Goal: Information Seeking & Learning: Learn about a topic

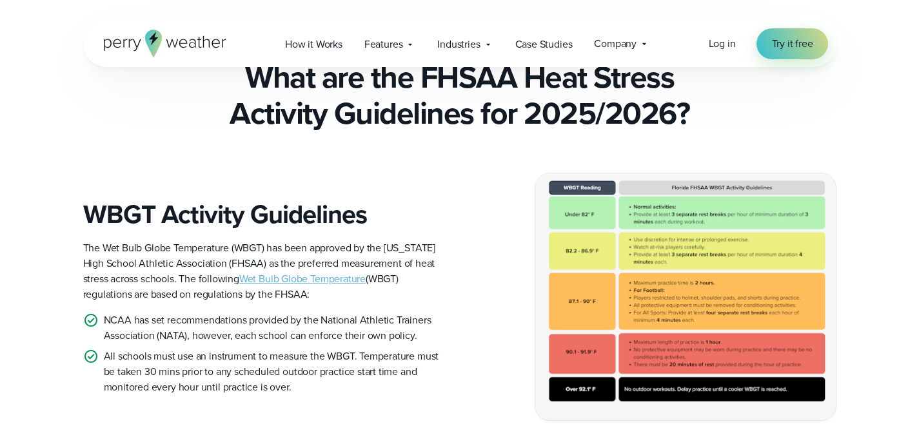
scroll to position [302, 0]
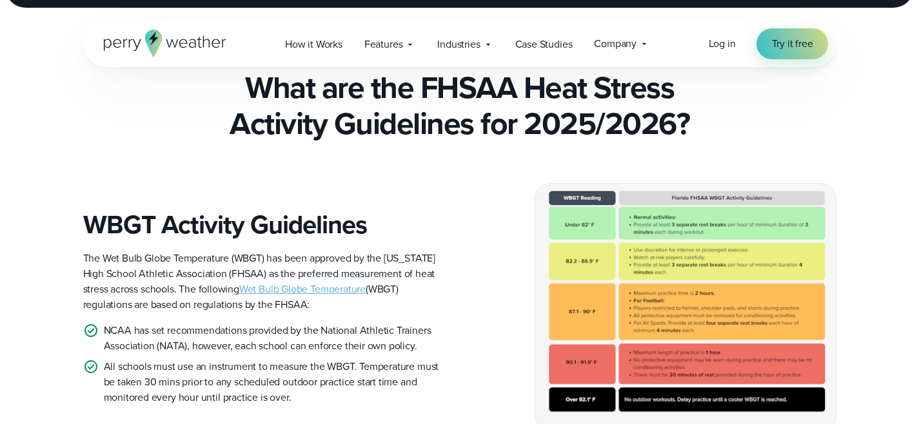
click at [723, 253] on img at bounding box center [685, 307] width 300 height 247
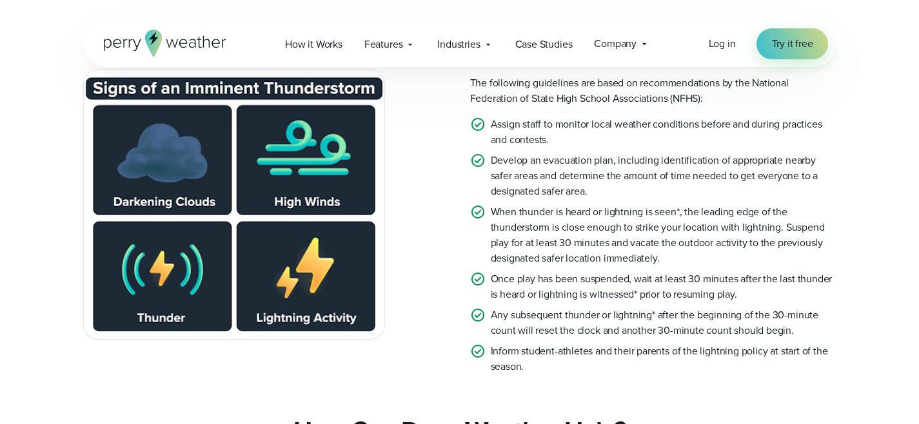
scroll to position [2533, 0]
